Goal: Use online tool/utility: Utilize a website feature to perform a specific function

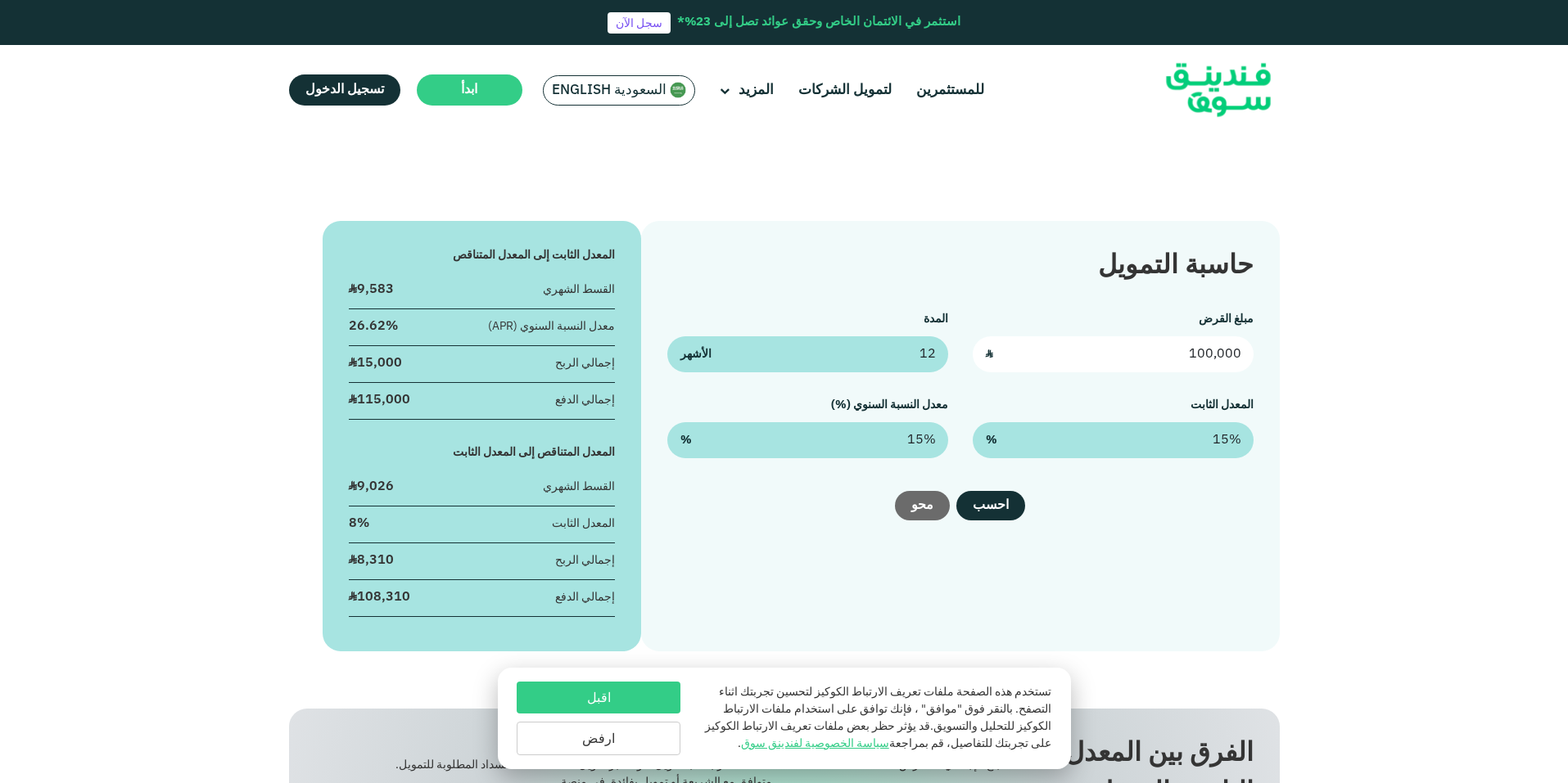
click at [1171, 361] on input "100,000" at bounding box center [1113, 354] width 281 height 36
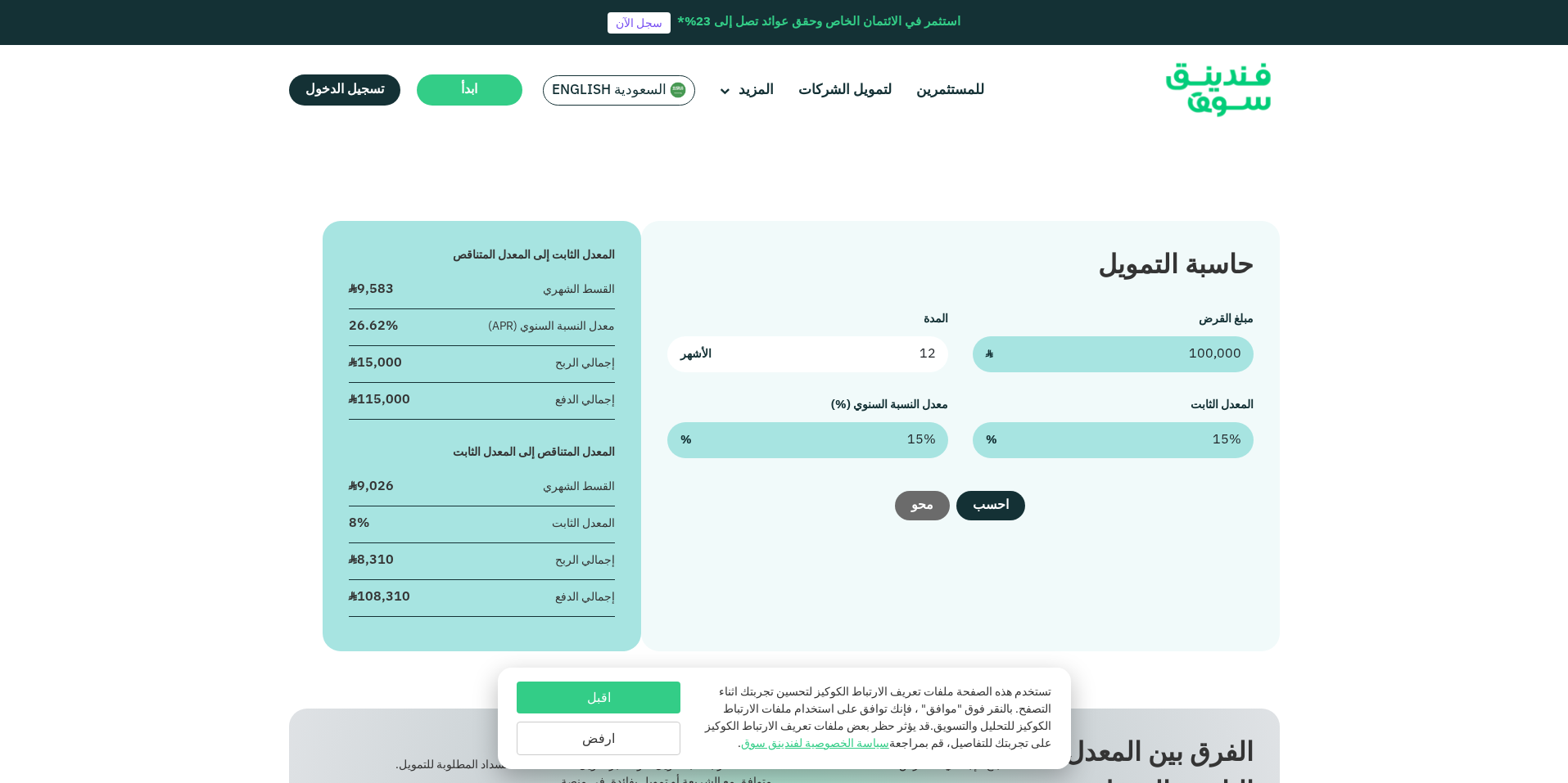
click at [866, 357] on input "12" at bounding box center [808, 354] width 281 height 36
drag, startPoint x: 795, startPoint y: 357, endPoint x: 1057, endPoint y: 330, distance: 263.4
click at [1057, 330] on div "مبلغ القرض 100,000 ʢ المدة 12 الأشهر المعدل الثابت 15% % معدل النسبة السنوي (%)…" at bounding box center [960, 385] width 586 height 148
type input "60"
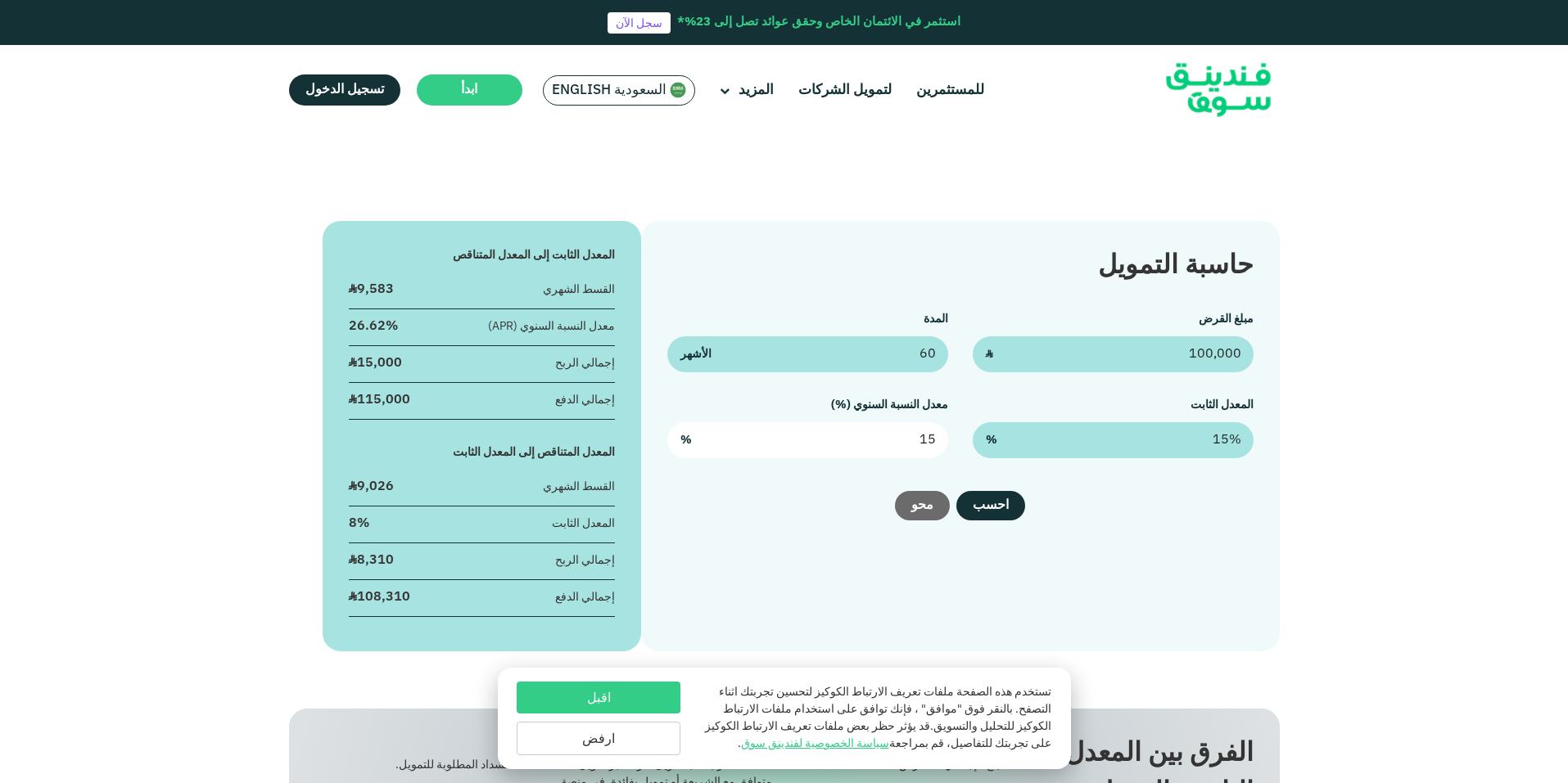
click at [879, 448] on input "15" at bounding box center [808, 441] width 281 height 36
drag, startPoint x: 879, startPoint y: 445, endPoint x: 958, endPoint y: 443, distance: 79.0
click at [958, 443] on div "مبلغ القرض 100,000 ʢ المدة 60 الأشهر المعدل الثابت 15% % معدل النسبة السنوي (%)…" at bounding box center [960, 385] width 586 height 148
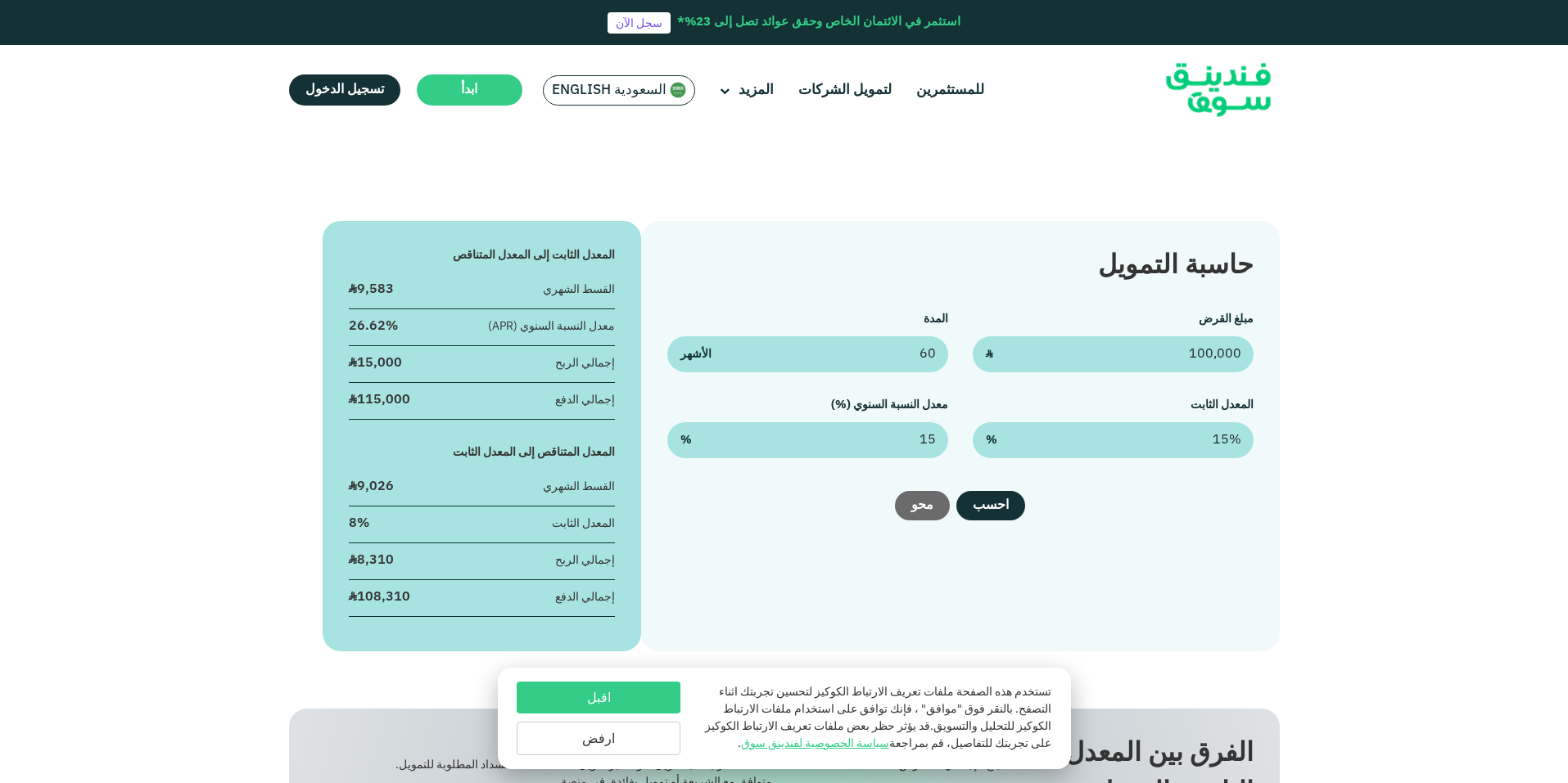
type input "15%"
click at [963, 424] on div "مبلغ القرض 100,000 ʢ المدة 60 الأشهر المعدل الثابت 15% % معدل النسبة السنوي (%)…" at bounding box center [960, 385] width 586 height 148
click at [1099, 436] on input "15" at bounding box center [1113, 441] width 281 height 36
type input "15%"
click at [984, 501] on button "احسب" at bounding box center [990, 506] width 69 height 30
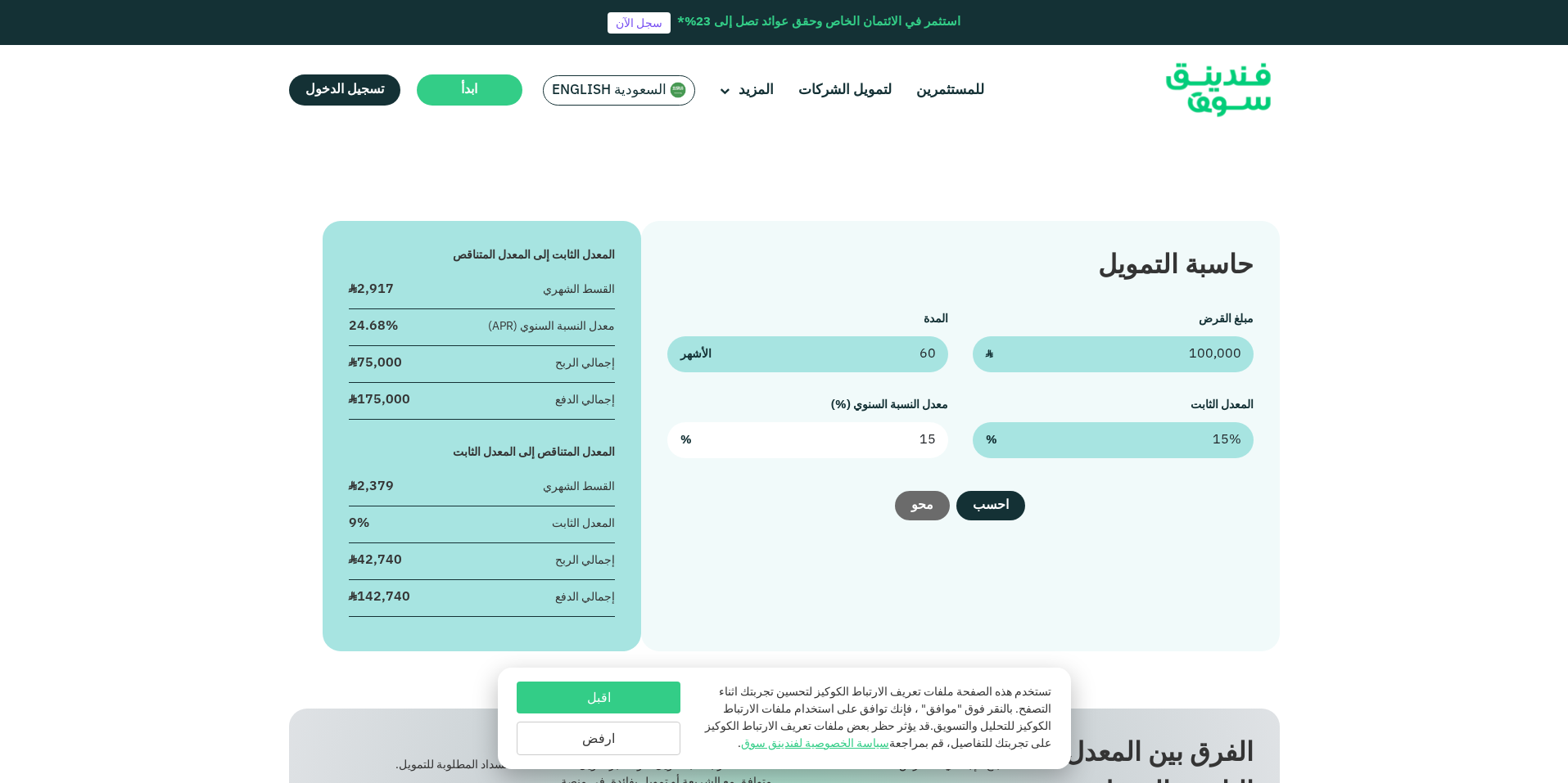
click at [779, 441] on input "15" at bounding box center [808, 441] width 281 height 36
drag, startPoint x: 791, startPoint y: 441, endPoint x: 959, endPoint y: 441, distance: 168.0
click at [950, 441] on div "مبلغ القرض 100,000 ʢ المدة 60 الأشهر المعدل الثابت 15% % معدل النسبة السنوي (%)…" at bounding box center [960, 385] width 586 height 148
type input "4"
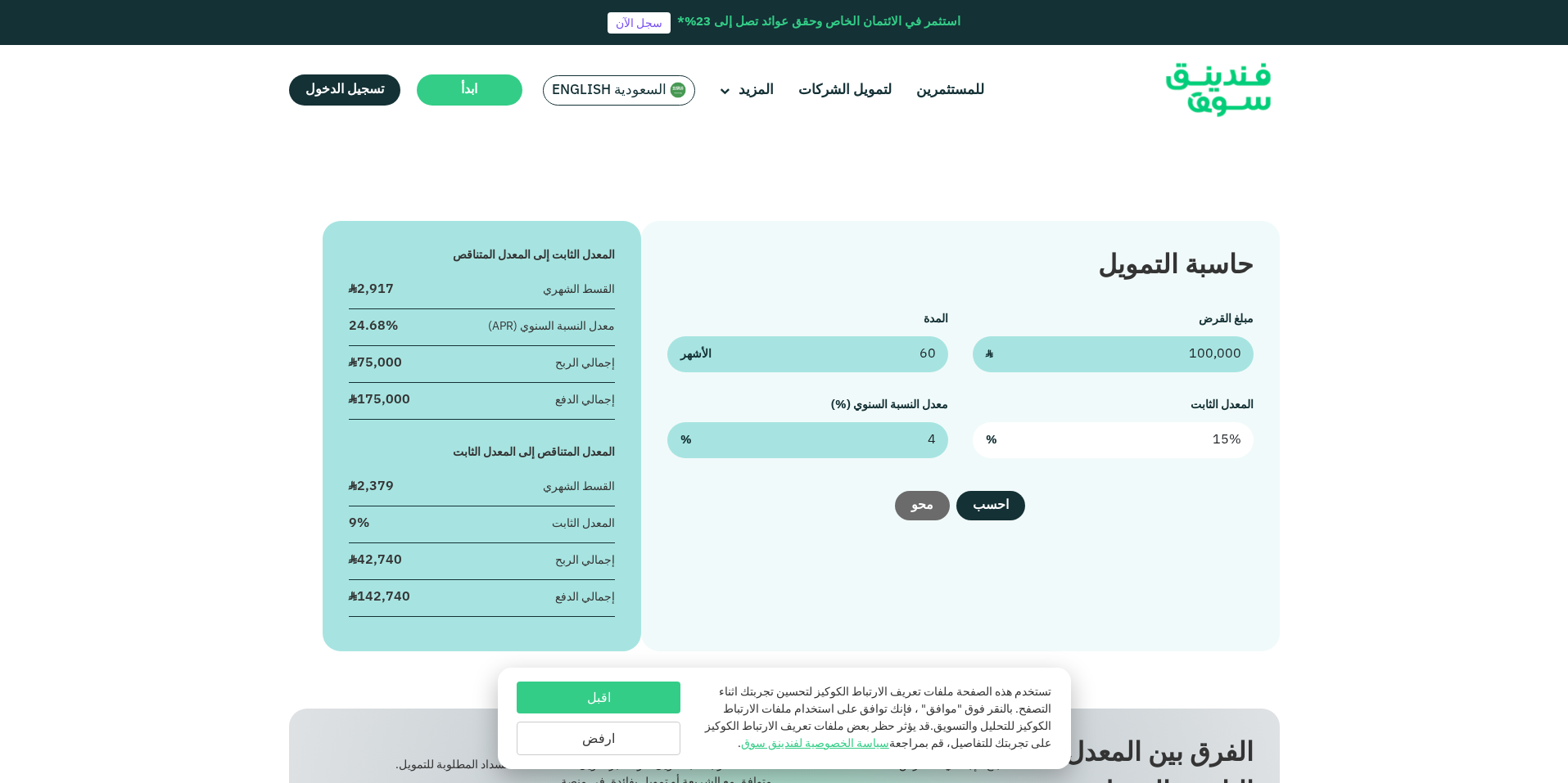
type input "15"
type input "4%"
click at [1176, 437] on input "15" at bounding box center [1113, 441] width 281 height 36
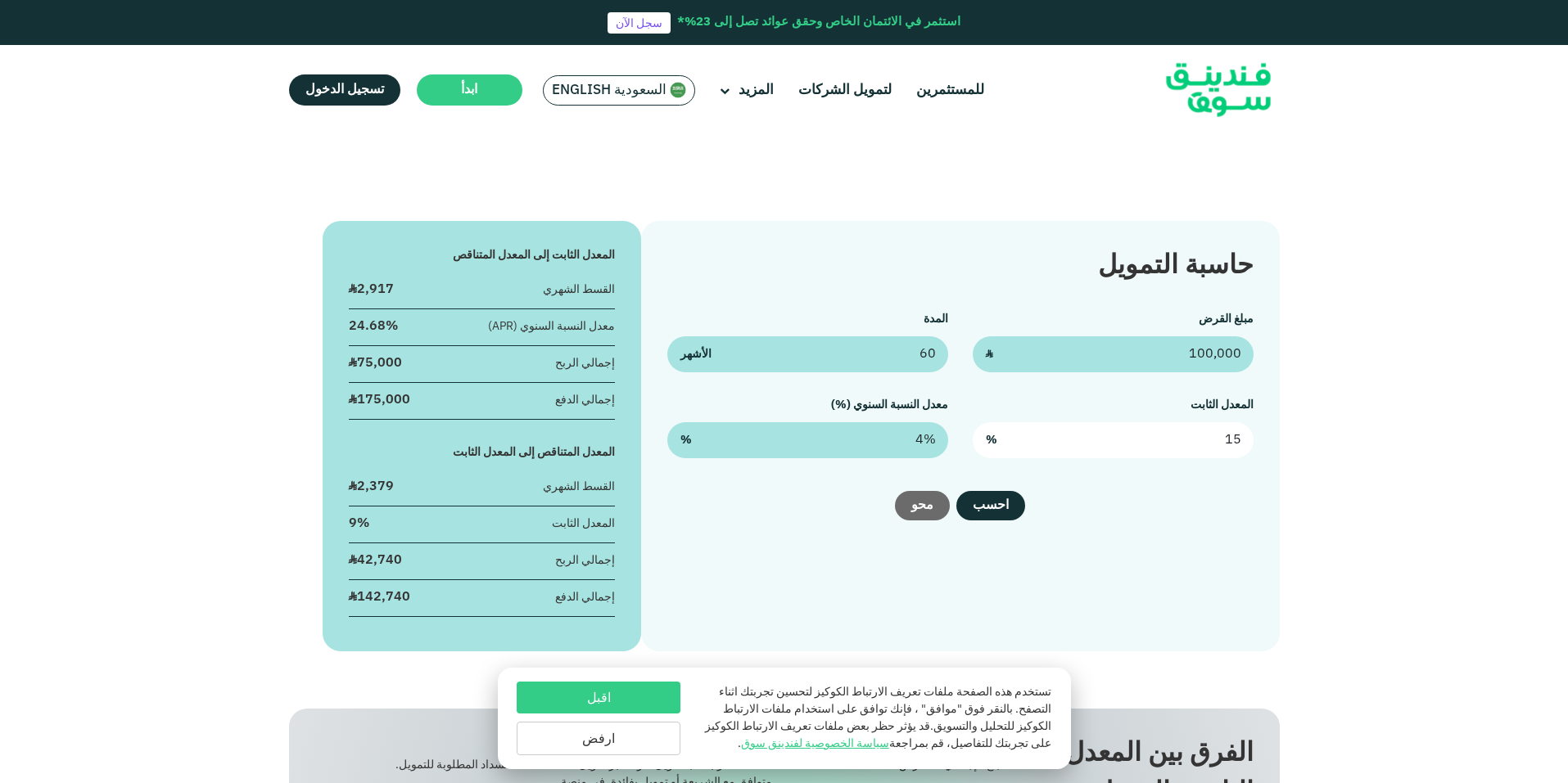
drag, startPoint x: 1176, startPoint y: 437, endPoint x: 1188, endPoint y: 440, distance: 12.4
click at [1177, 437] on input "15" at bounding box center [1113, 441] width 281 height 36
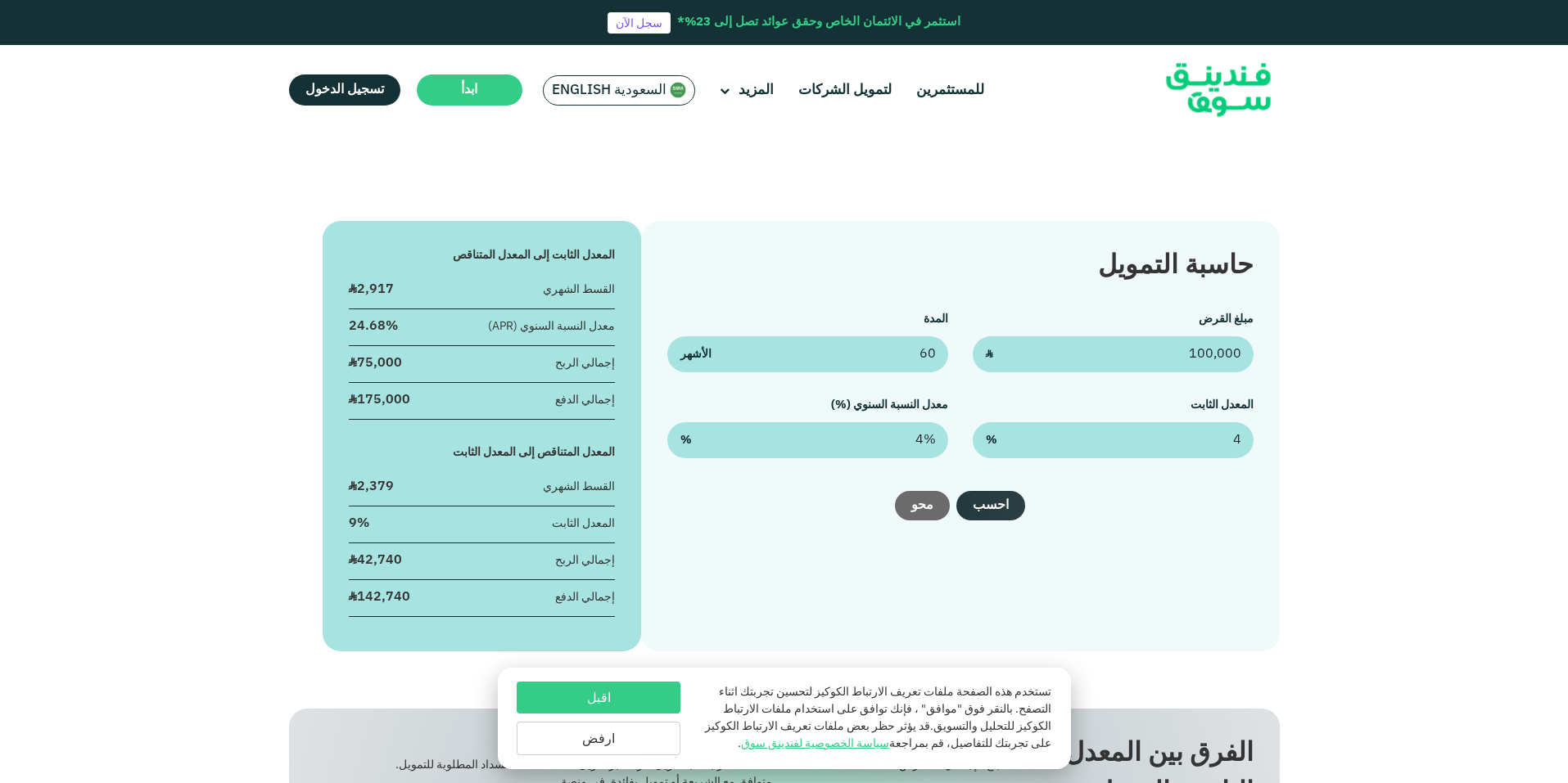
type input "4%"
click at [984, 509] on button "احسب" at bounding box center [990, 506] width 69 height 30
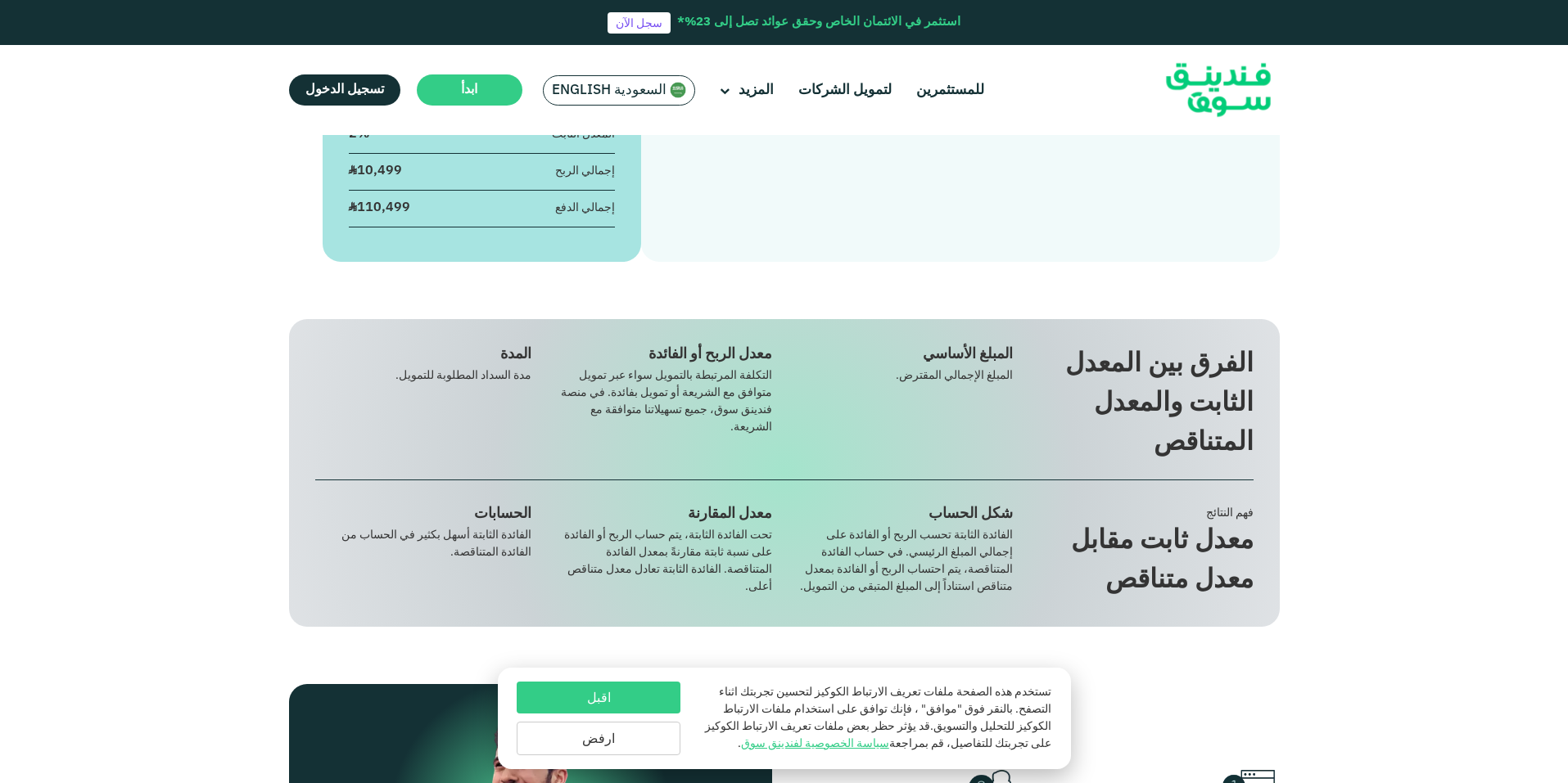
scroll to position [574, 0]
